Goal: Go to known website: Access a specific website the user already knows

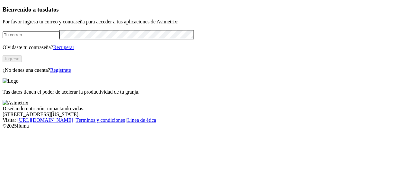
type input "[PERSON_NAME][EMAIL_ADDRESS][PERSON_NAME][DOMAIN_NAME]"
click at [22, 62] on button "Ingresa" at bounding box center [12, 59] width 19 height 7
